Goal: Check status: Check status

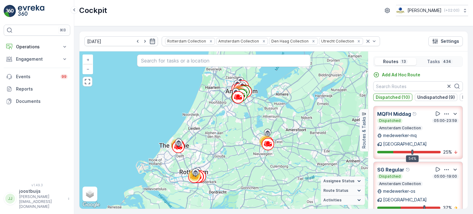
scroll to position [15, 0]
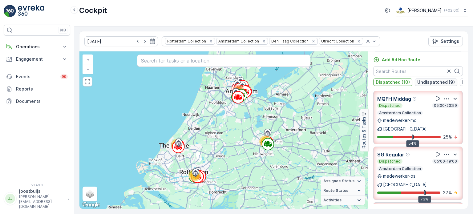
click at [424, 81] on p "Undispatched (9)" at bounding box center [436, 82] width 38 height 6
click at [395, 81] on p "Dispatched (10)" at bounding box center [393, 82] width 34 height 6
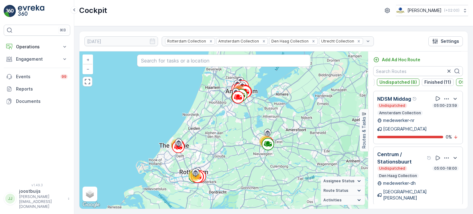
scroll to position [0, 55]
click at [383, 83] on p "Undispatched (8)" at bounding box center [381, 82] width 38 height 6
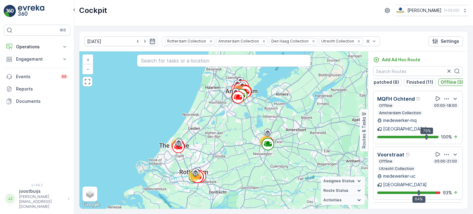
click at [441, 81] on p "Offline (3)" at bounding box center [452, 82] width 23 height 6
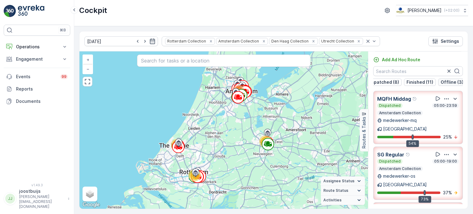
click at [447, 80] on p "Offline (3)" at bounding box center [452, 82] width 23 height 6
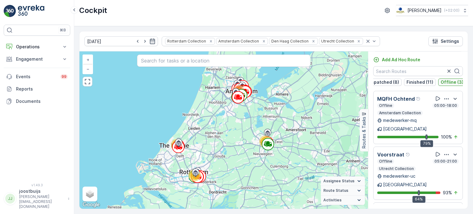
click at [450, 82] on p "Offline (3)" at bounding box center [452, 82] width 23 height 6
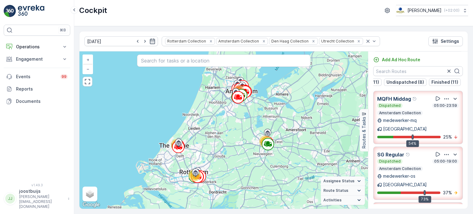
scroll to position [0, 0]
click at [388, 81] on p "Dispatched (11)" at bounding box center [392, 82] width 33 height 6
click at [393, 83] on p "Dispatched (11)" at bounding box center [392, 82] width 33 height 6
click at [433, 80] on p "Undispatched (7)" at bounding box center [429, 82] width 37 height 6
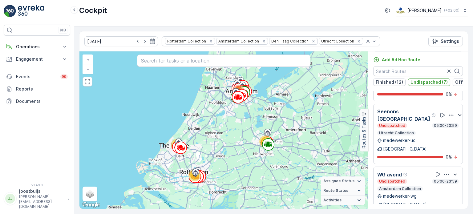
scroll to position [223, 0]
click at [430, 83] on p "Undispatched (7)" at bounding box center [429, 82] width 37 height 6
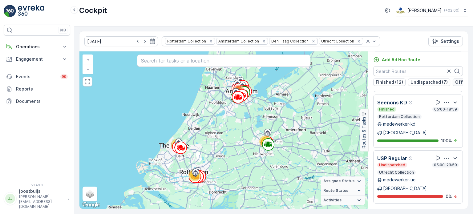
click at [457, 80] on p "Offline (3)" at bounding box center [466, 82] width 23 height 6
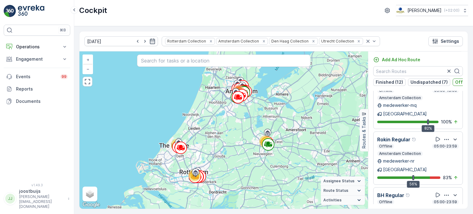
scroll to position [29, 0]
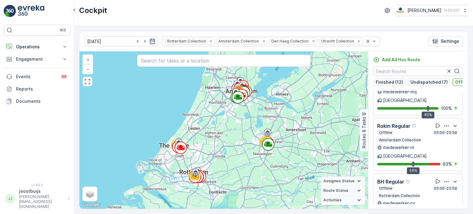
click at [455, 81] on p "Offline (3)" at bounding box center [466, 82] width 23 height 6
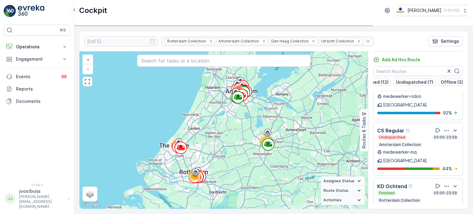
scroll to position [0, 0]
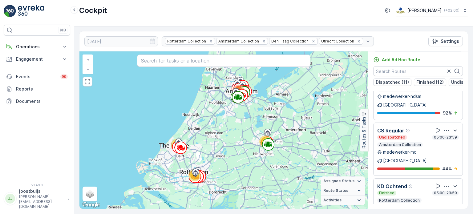
click at [378, 39] on div "[DATE] Rotterdam Collection Amsterdam Collection Den [PERSON_NAME] Collection U…" at bounding box center [273, 41] width 389 height 20
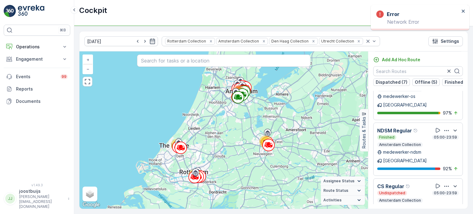
scroll to position [1221, 0]
